Goal: Task Accomplishment & Management: Use online tool/utility

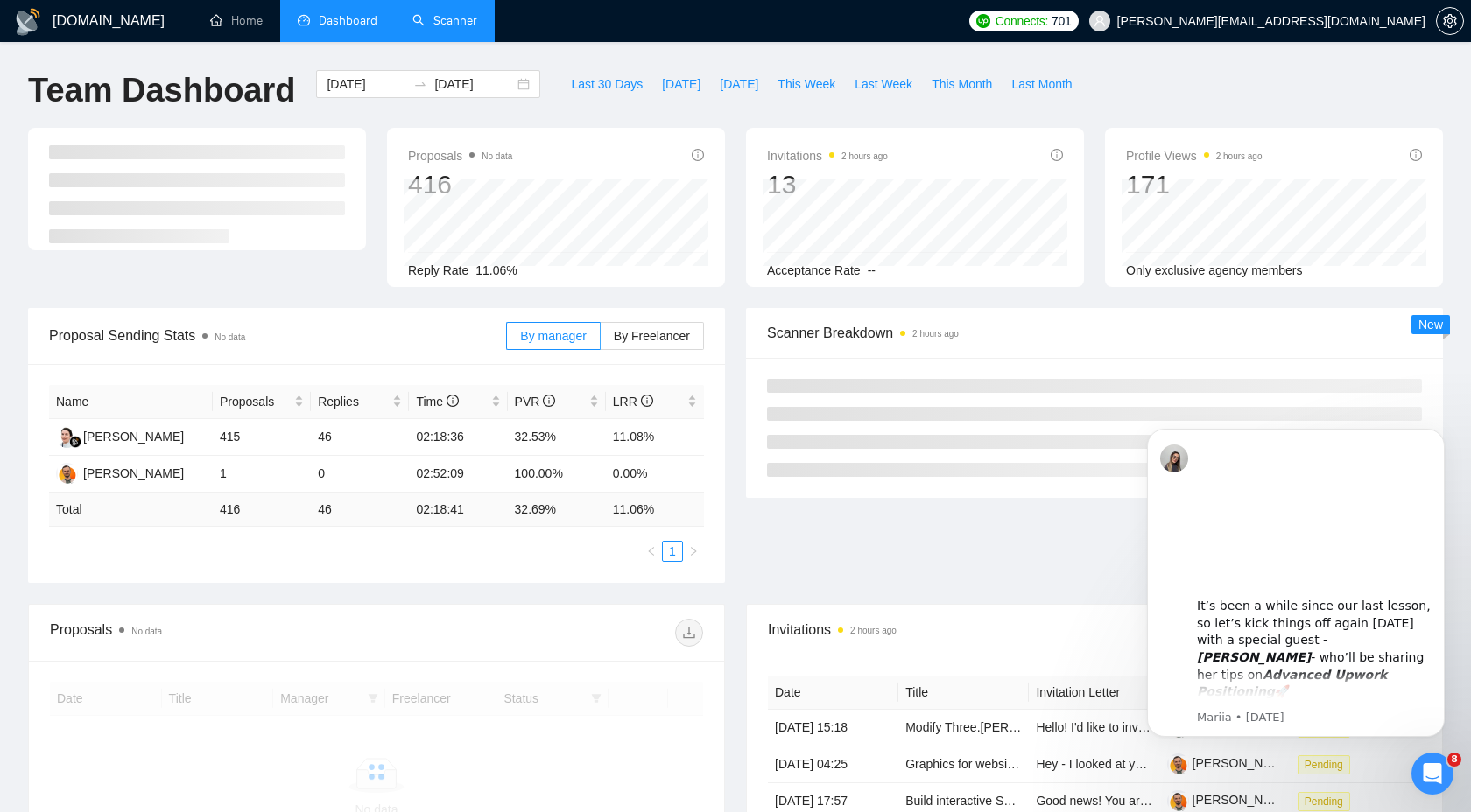
click at [465, 13] on link "Scanner" at bounding box center [445, 20] width 65 height 15
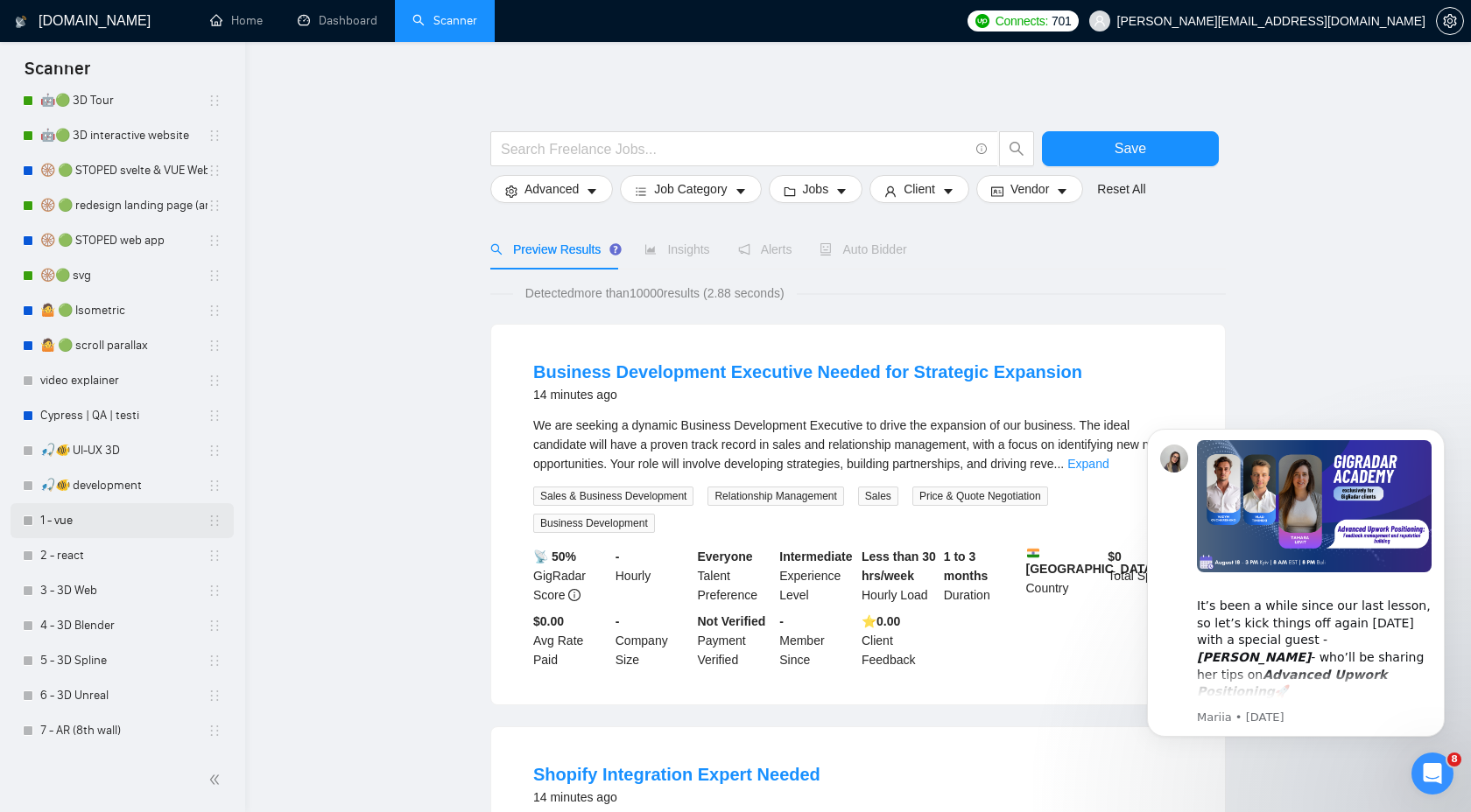
click at [90, 526] on link "1 - vue" at bounding box center [124, 521] width 167 height 35
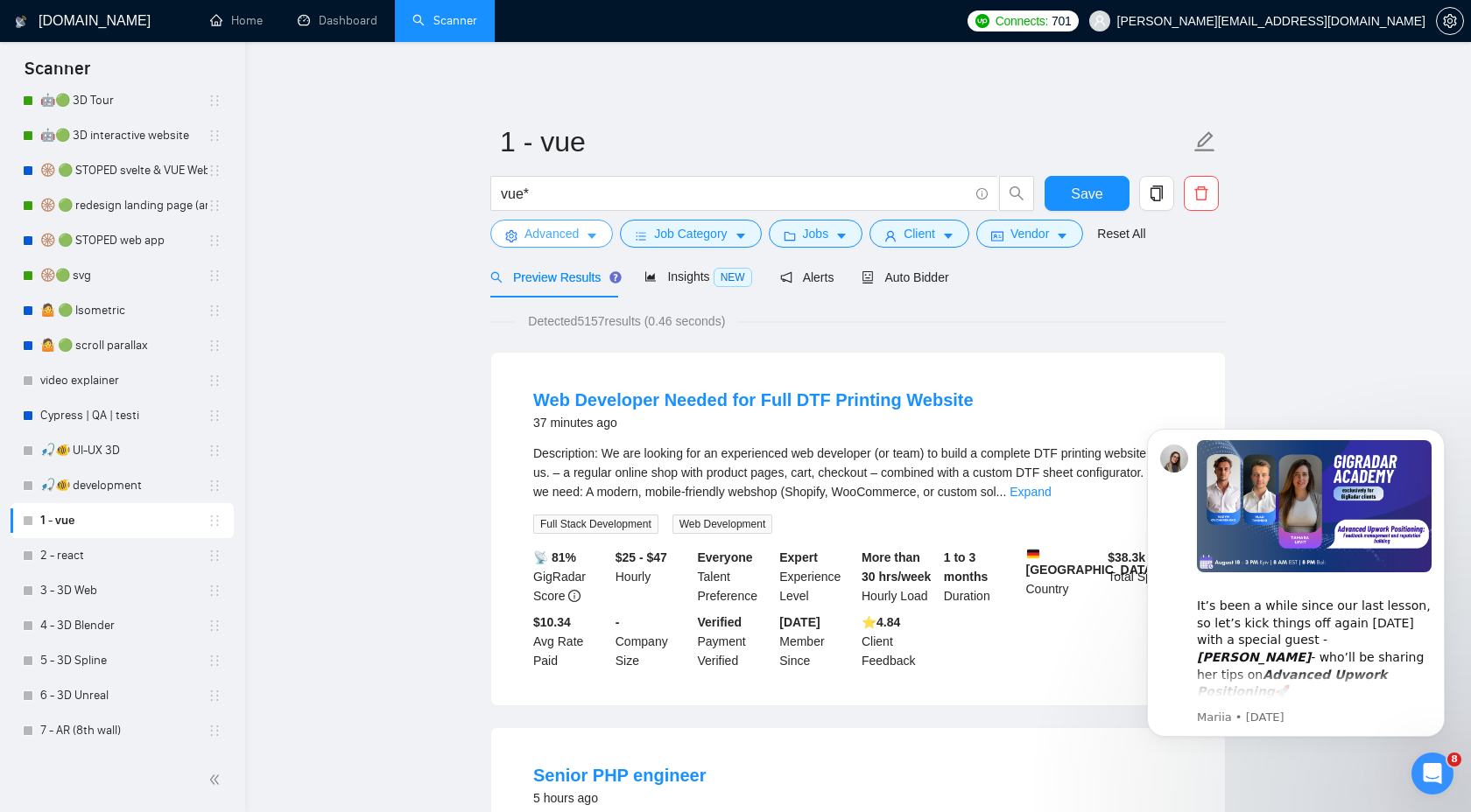
click at [568, 242] on span "Advanced" at bounding box center [551, 233] width 54 height 19
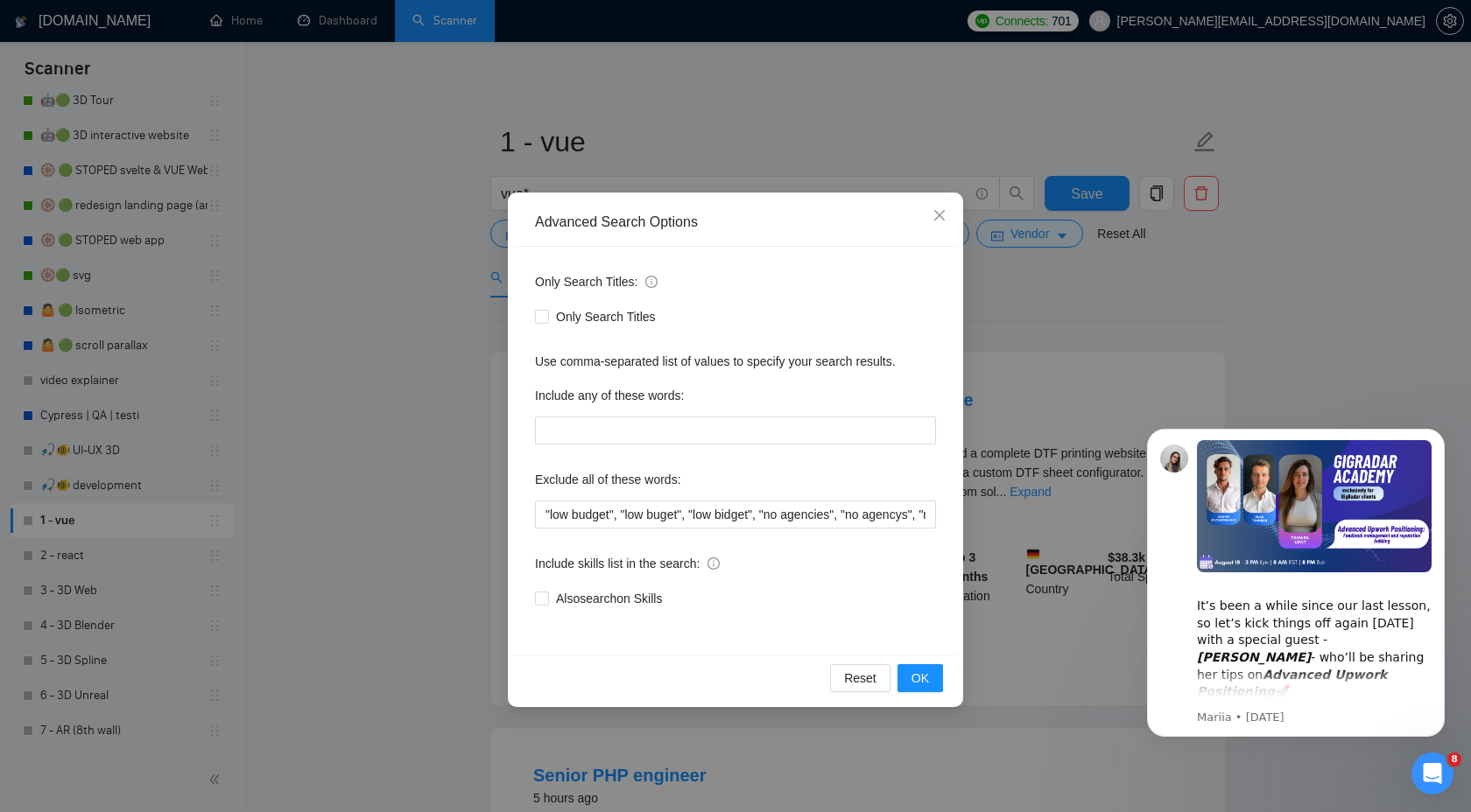
click at [370, 412] on div "Advanced Search Options Only Search Titles: Only Search Titles Use comma-separa…" at bounding box center [735, 406] width 1471 height 812
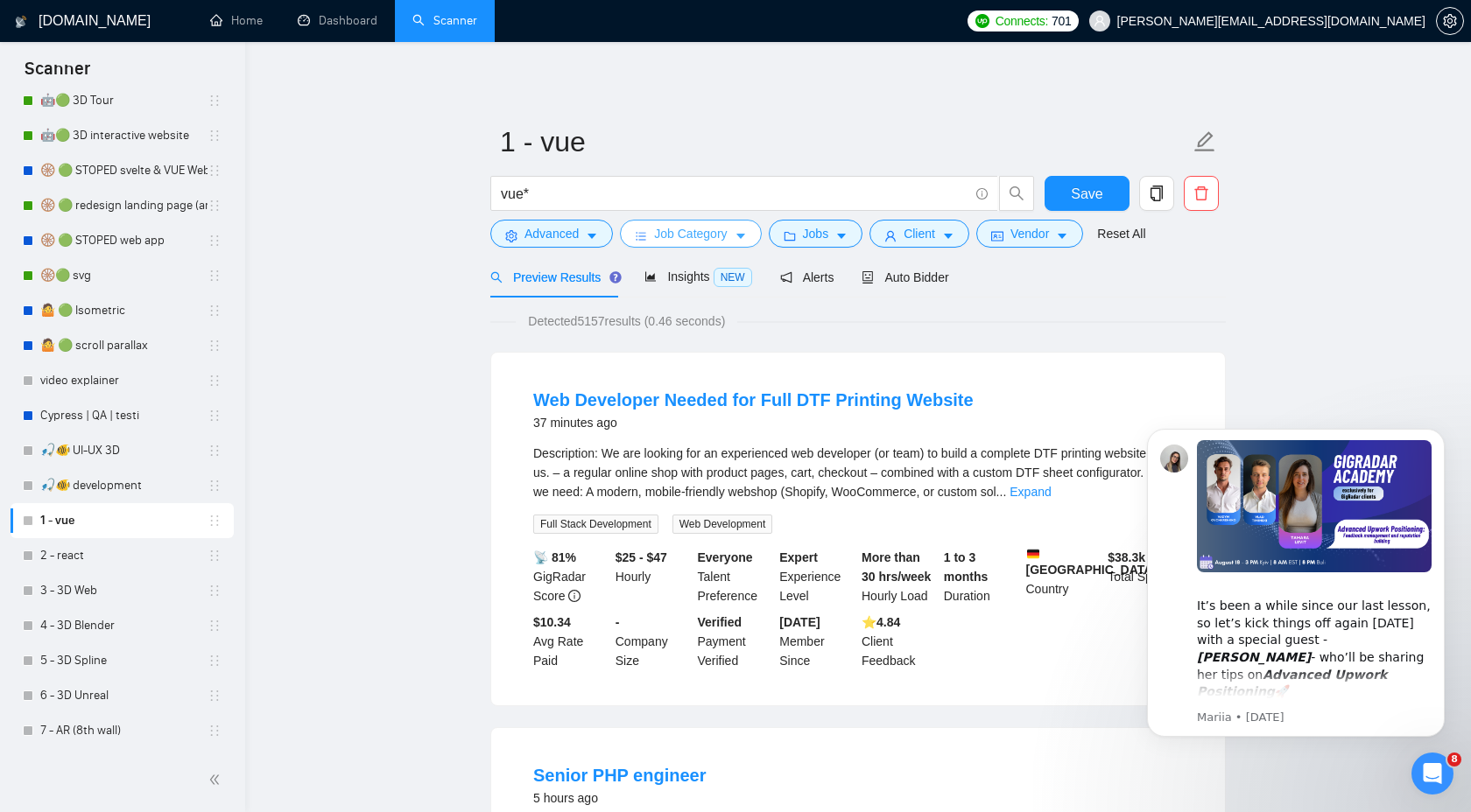
click at [675, 224] on span "Job Category" at bounding box center [690, 233] width 73 height 19
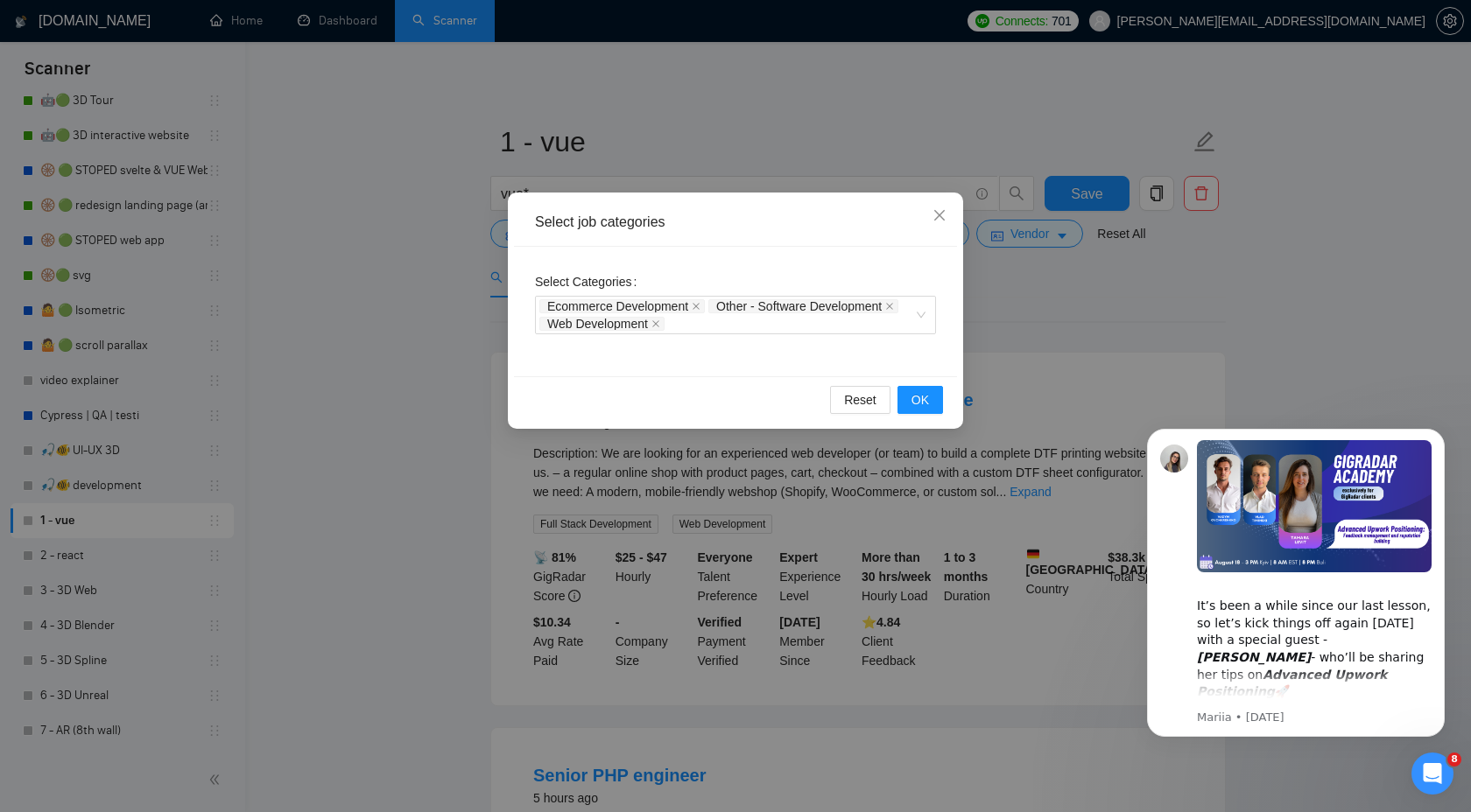
click at [252, 374] on div "Select job categories Select Categories Ecommerce Development Other - Software …" at bounding box center [735, 406] width 1471 height 812
